Goal: Information Seeking & Learning: Learn about a topic

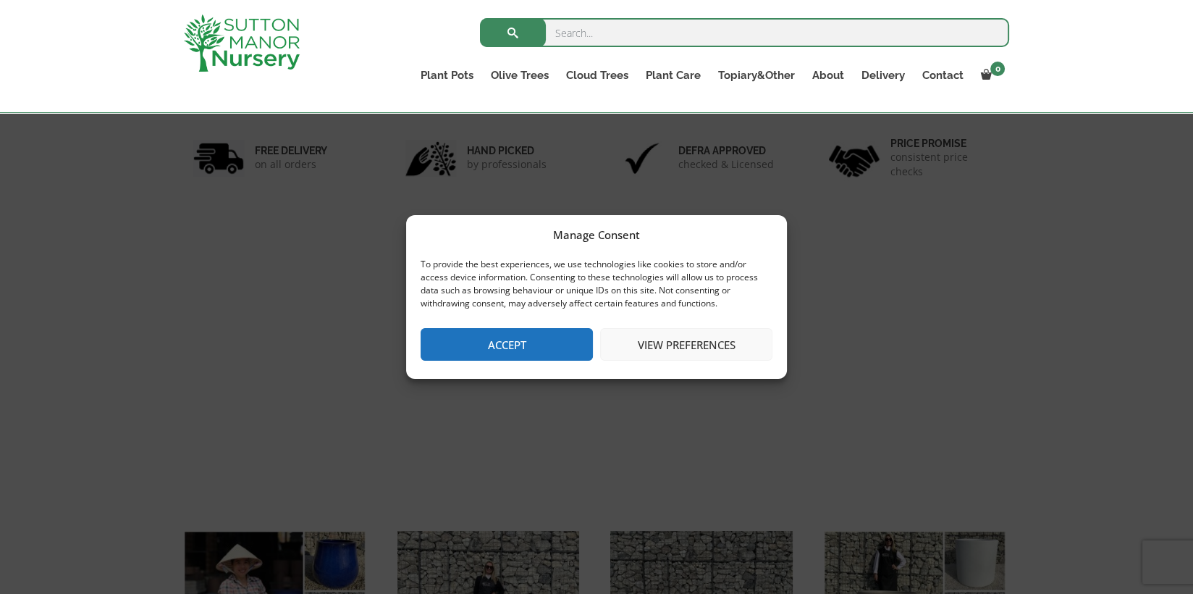
scroll to position [145, 0]
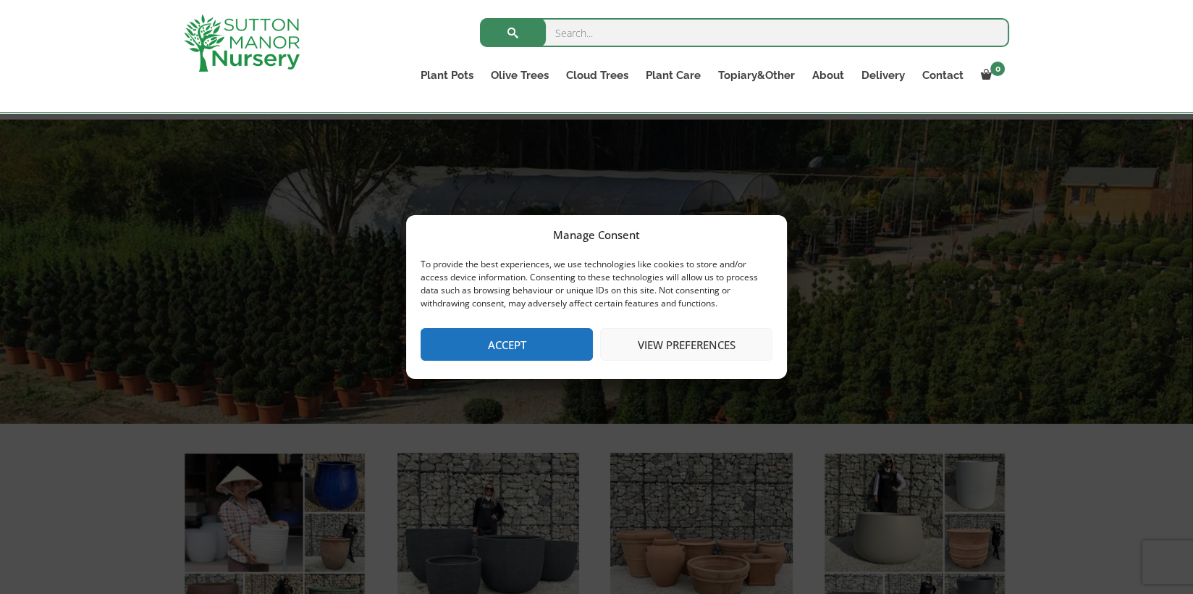
click at [528, 346] on button "Accept" at bounding box center [507, 344] width 172 height 33
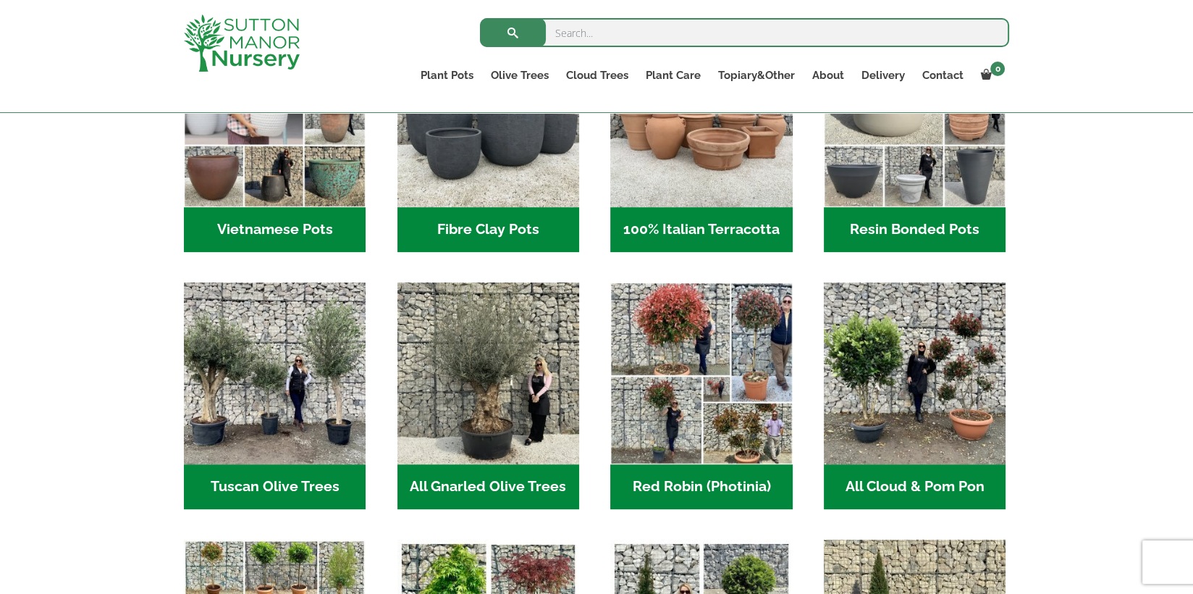
scroll to position [434, 0]
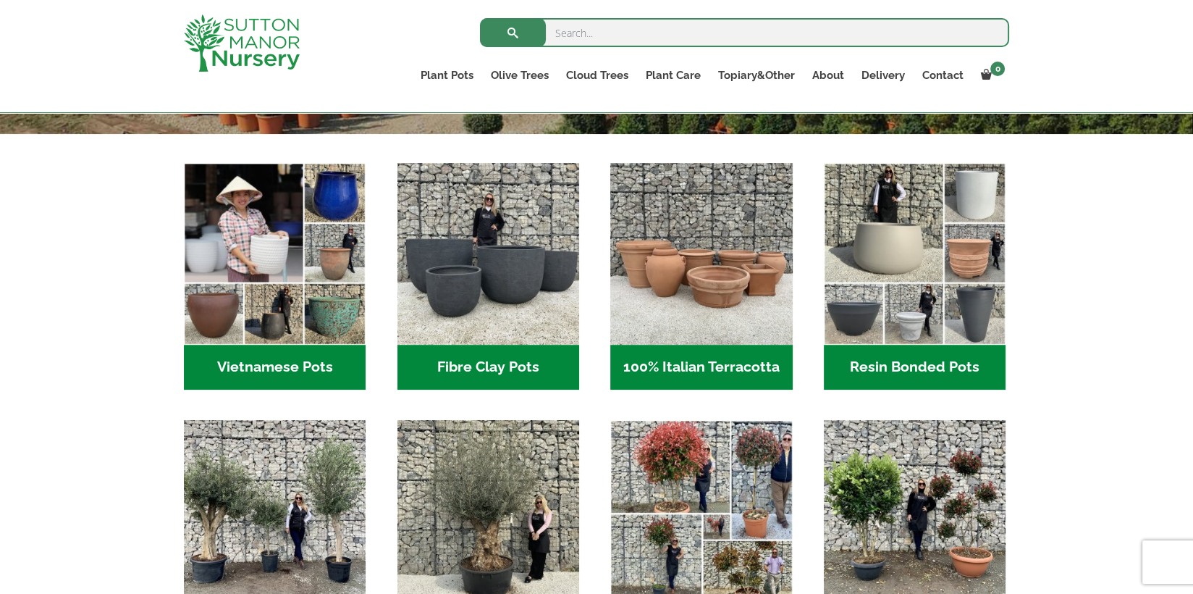
click at [602, 25] on input "search" at bounding box center [744, 32] width 529 height 29
type input "rectangular pots"
click at [480, 18] on button "submit" at bounding box center [513, 32] width 66 height 29
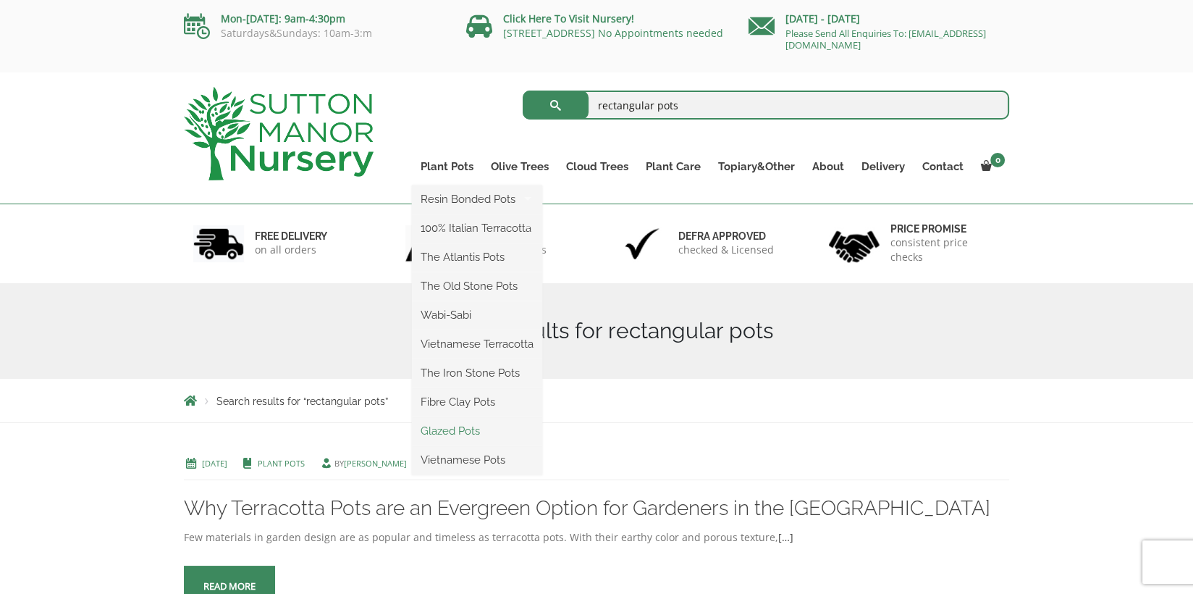
click at [454, 429] on link "Glazed Pots" at bounding box center [477, 431] width 130 height 22
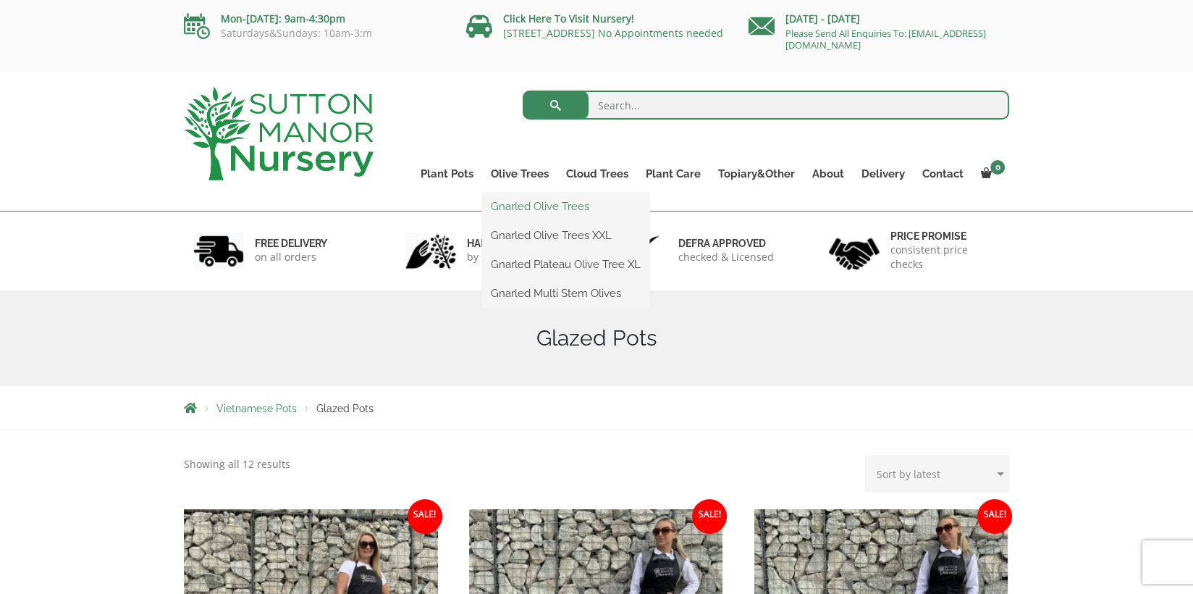
click at [536, 204] on link "Gnarled Olive Trees" at bounding box center [565, 207] width 167 height 22
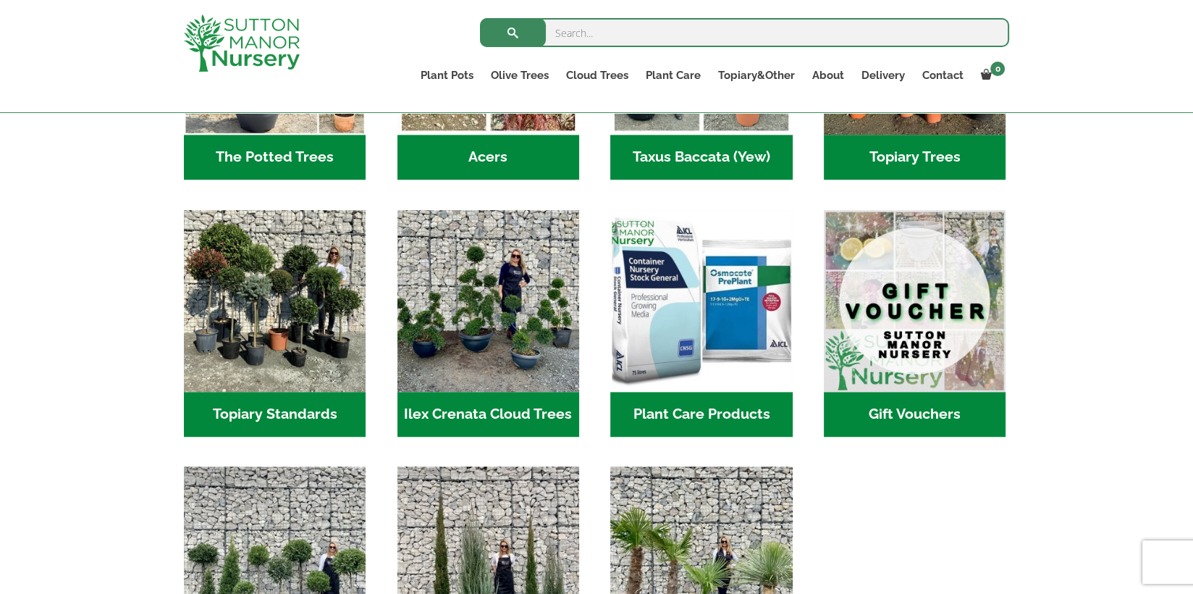
scroll to position [1376, 0]
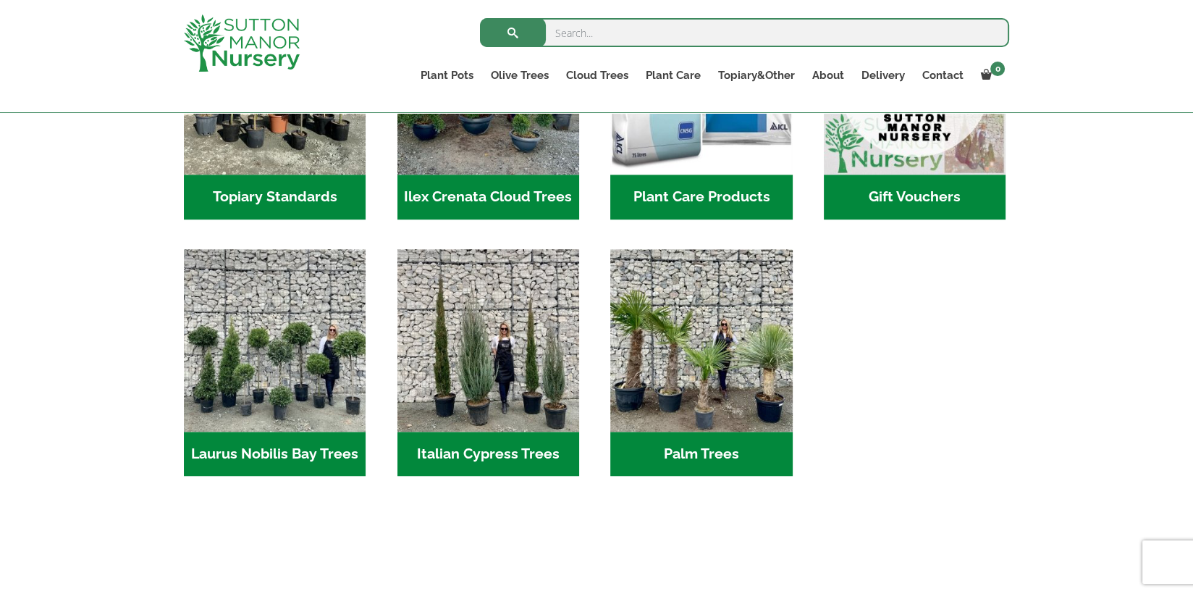
click at [694, 437] on h2 "Palm Trees (1)" at bounding box center [701, 454] width 182 height 45
